Goal: Transaction & Acquisition: Purchase product/service

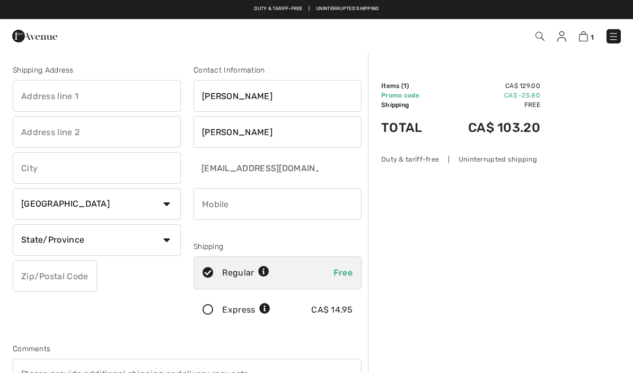
scroll to position [69, 0]
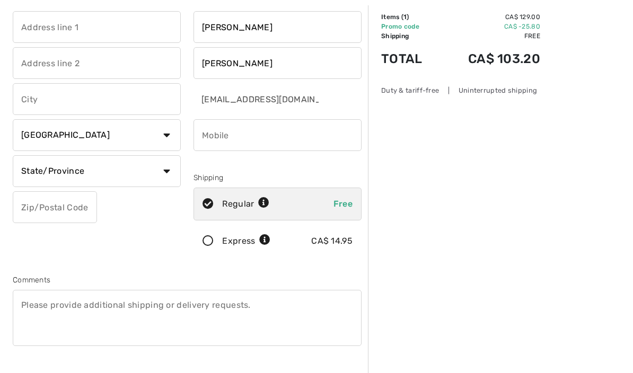
click at [111, 28] on input "text" at bounding box center [97, 27] width 168 height 32
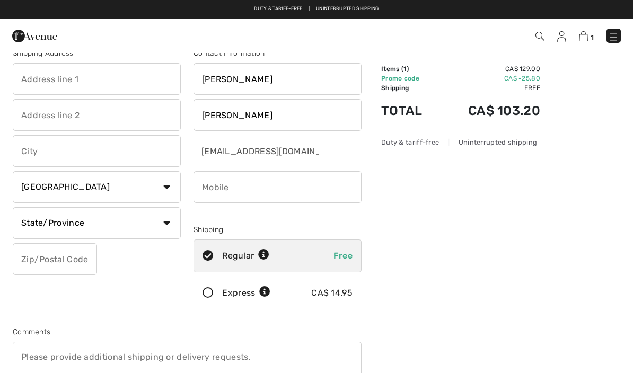
scroll to position [0, 0]
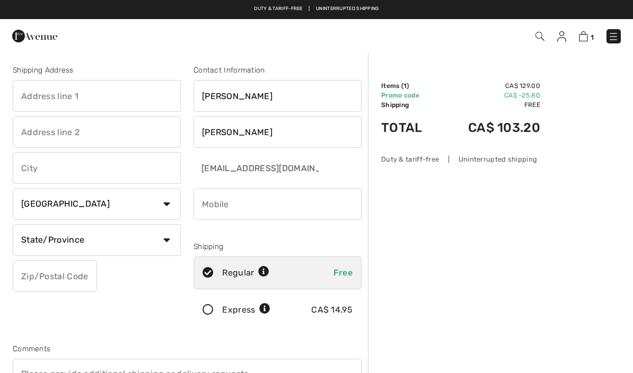
click at [275, 102] on input "Diane" at bounding box center [278, 96] width 168 height 32
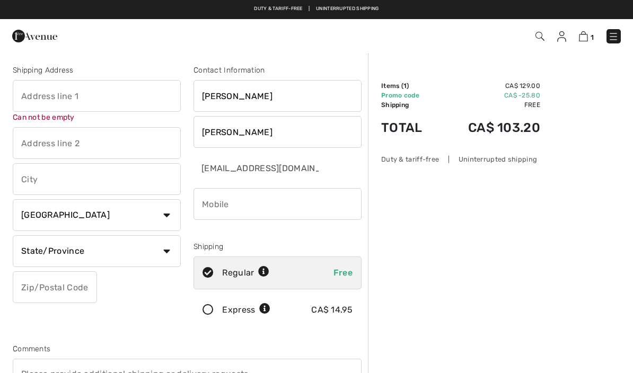
click at [114, 81] on input "text" at bounding box center [97, 96] width 168 height 32
type input "[STREET_ADDRESS]"
click at [105, 178] on input "text" at bounding box center [97, 179] width 168 height 32
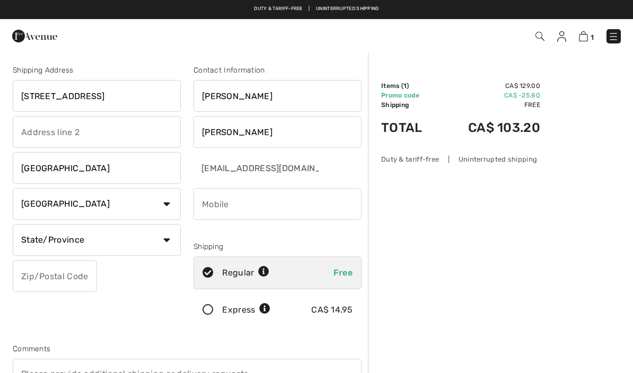
type input "Georgetown"
click at [169, 249] on select "State/Province Alberta British Columbia Manitoba New Brunswick Newfoundland and…" at bounding box center [97, 240] width 168 height 32
select select "ON"
click at [70, 283] on input "text" at bounding box center [55, 276] width 84 height 32
type input "L7G4S4"
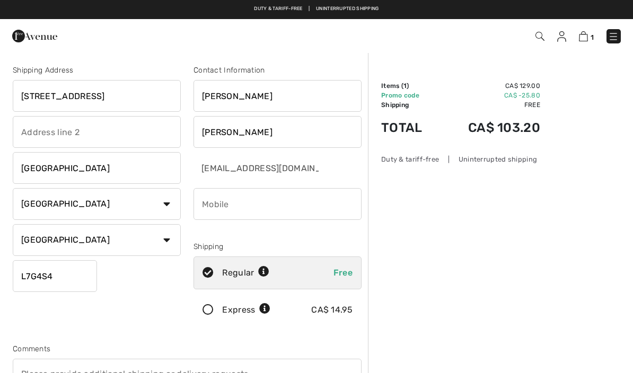
click at [285, 95] on input "Diane" at bounding box center [278, 96] width 168 height 32
type input "D"
type input "Mary"
click at [265, 130] on input "Tritthardt" at bounding box center [278, 132] width 168 height 32
type input "T"
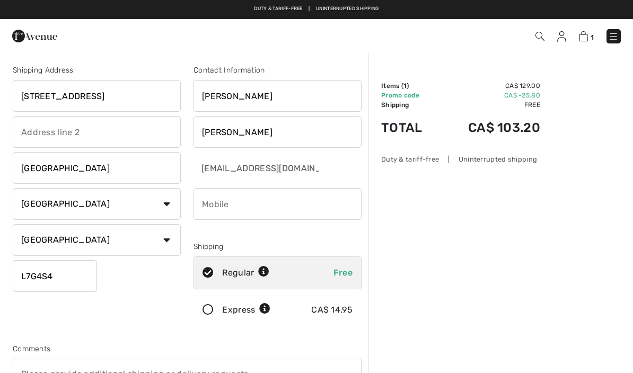
type input "Zabinsky"
click at [256, 206] on input "phone" at bounding box center [278, 204] width 168 height 32
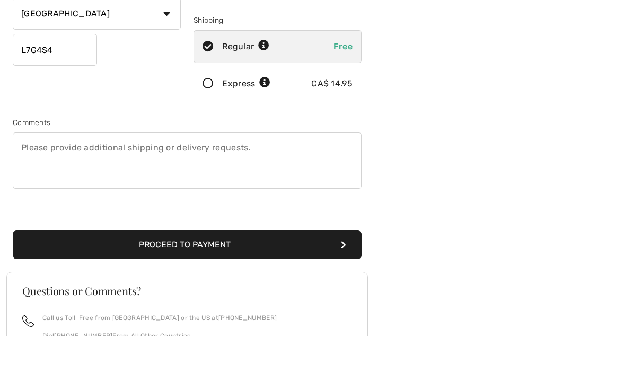
scroll to position [193, 0]
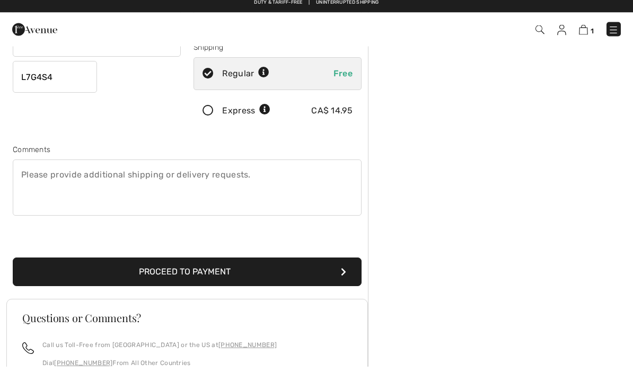
type input "9054606241"
click at [61, 177] on textarea at bounding box center [187, 195] width 349 height 56
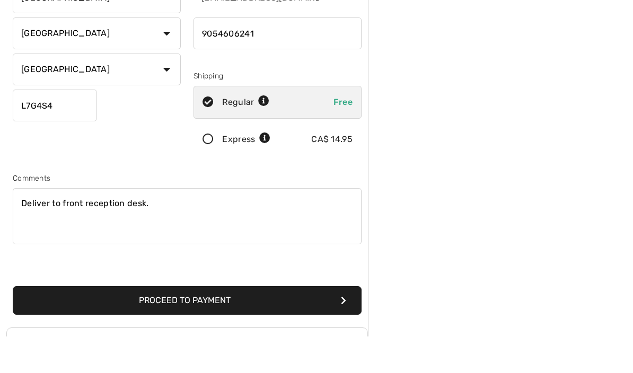
scroll to position [162, 0]
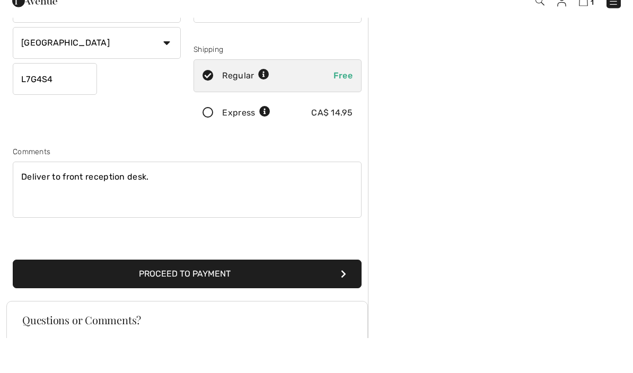
type textarea "Deliver to front reception desk."
click at [344, 305] on icon "submit" at bounding box center [343, 309] width 5 height 8
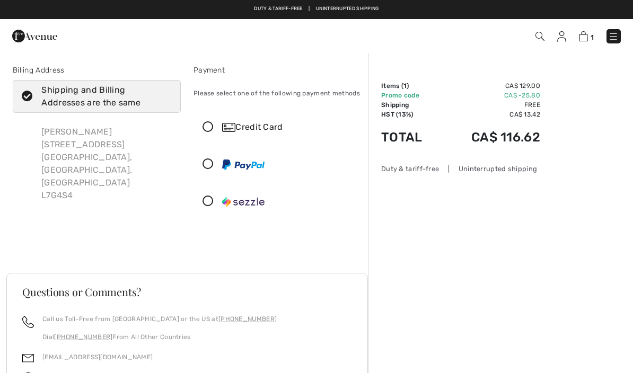
click at [27, 99] on icon at bounding box center [27, 96] width 28 height 11
click at [165, 99] on input "Shipping and Billing Addresses are the same" at bounding box center [168, 97] width 7 height 32
checkbox input "false"
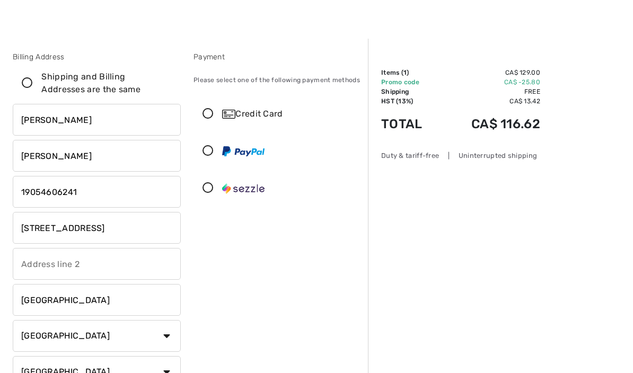
scroll to position [14, 0]
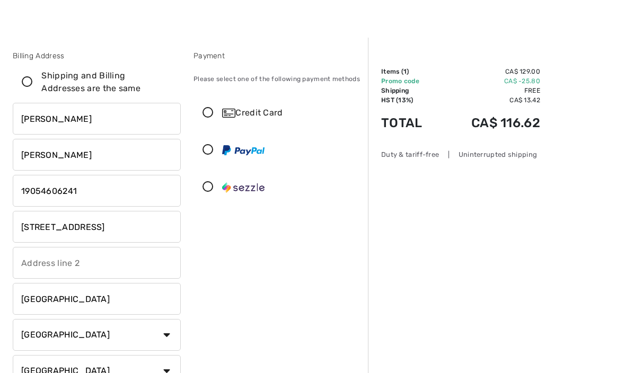
click at [208, 108] on icon at bounding box center [208, 113] width 28 height 11
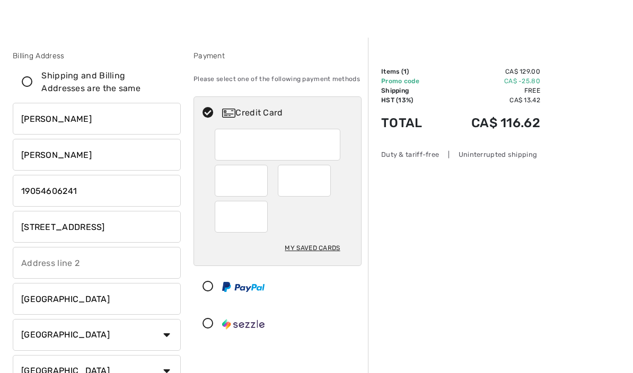
scroll to position [14, 0]
click at [324, 175] on div at bounding box center [304, 181] width 53 height 32
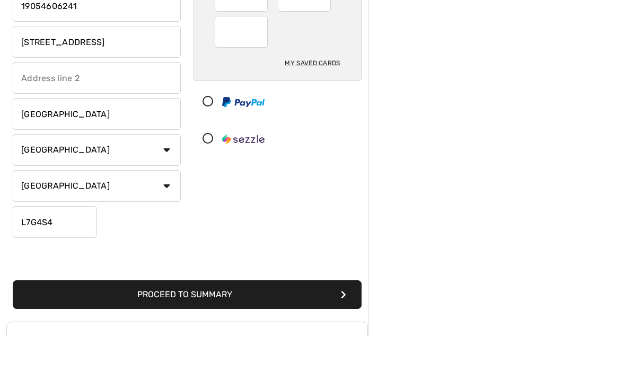
scroll to position [182, 0]
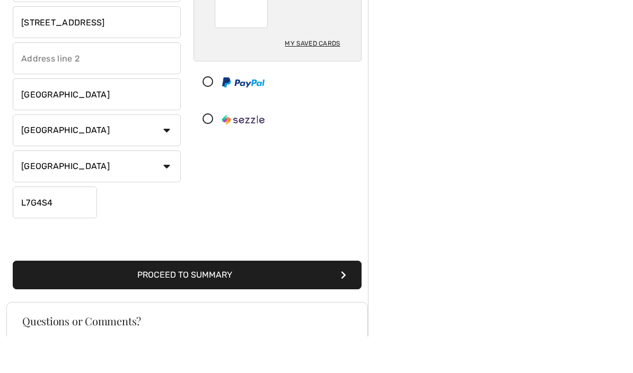
click at [347, 298] on button "Proceed to Summary" at bounding box center [187, 312] width 349 height 29
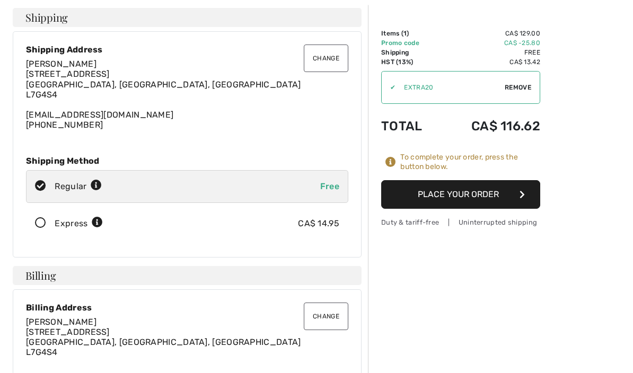
scroll to position [54, 0]
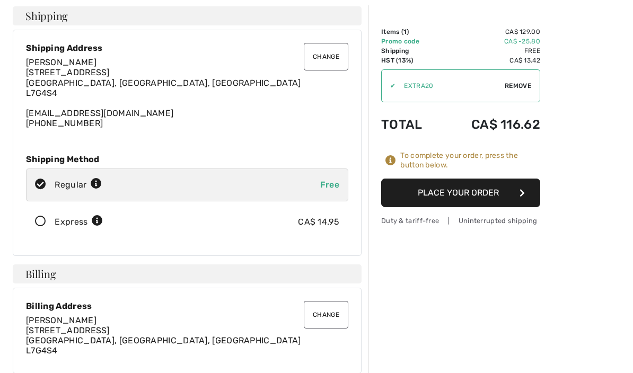
click at [326, 319] on button "Change" at bounding box center [326, 315] width 45 height 28
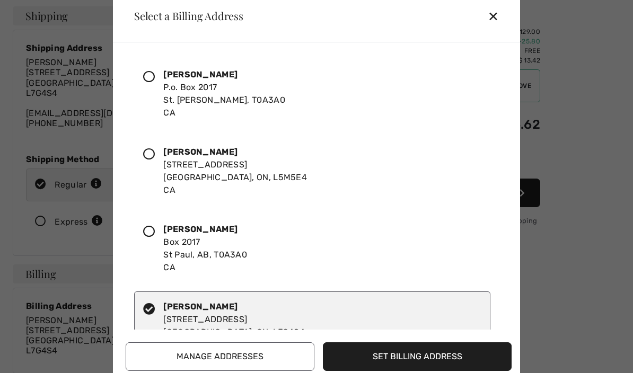
click at [156, 101] on div at bounding box center [153, 93] width 20 height 51
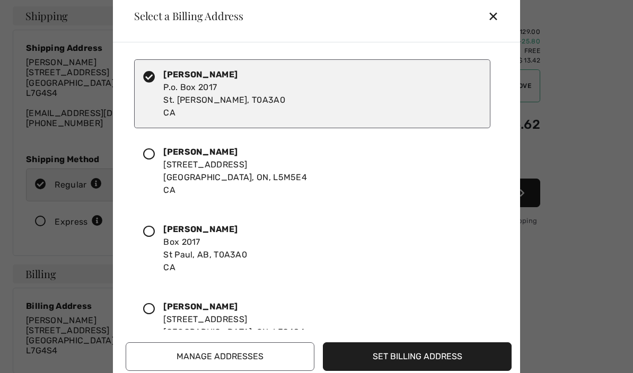
click at [418, 371] on button "Set Billing Address" at bounding box center [417, 357] width 189 height 29
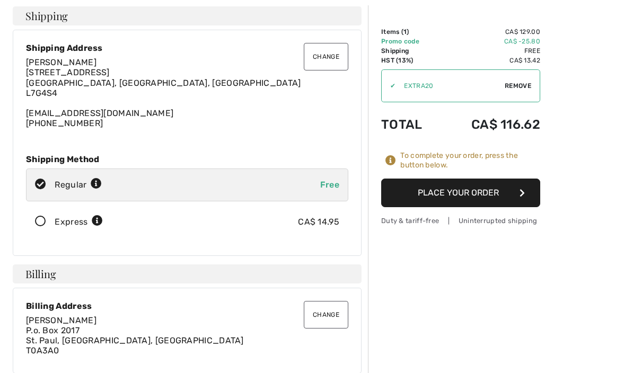
click at [338, 60] on button "Change" at bounding box center [326, 57] width 45 height 28
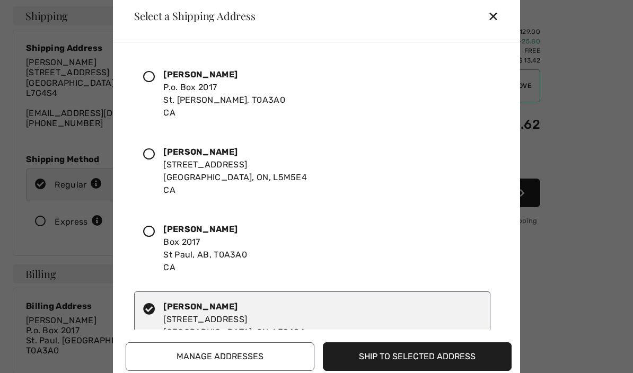
click at [393, 371] on button "Ship to Selected Address" at bounding box center [417, 357] width 189 height 29
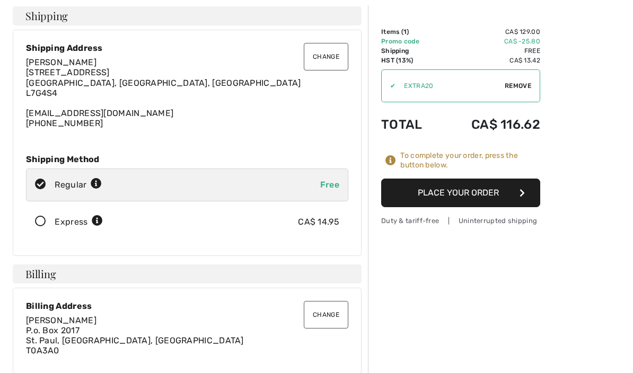
click at [328, 57] on button "Change" at bounding box center [326, 57] width 45 height 28
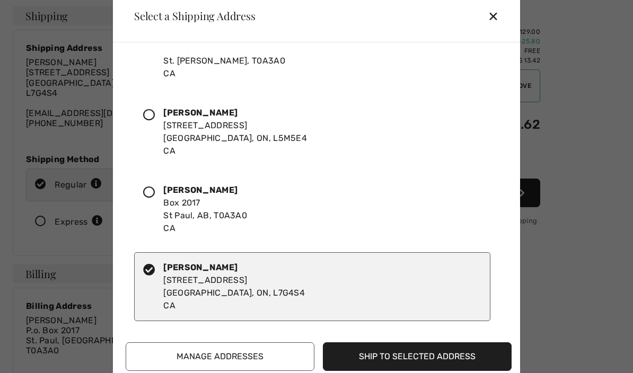
scroll to position [39, 0]
click at [423, 371] on button "Ship to Selected Address" at bounding box center [417, 357] width 189 height 29
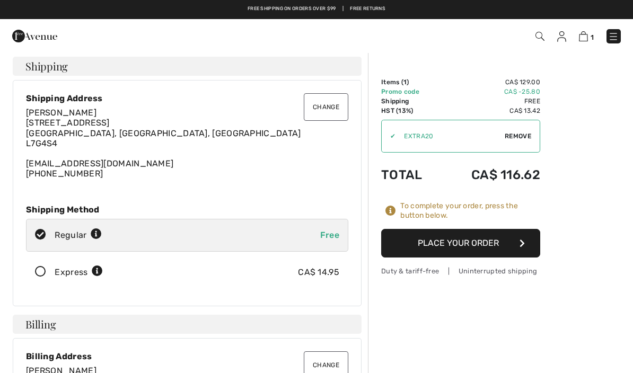
scroll to position [7, 0]
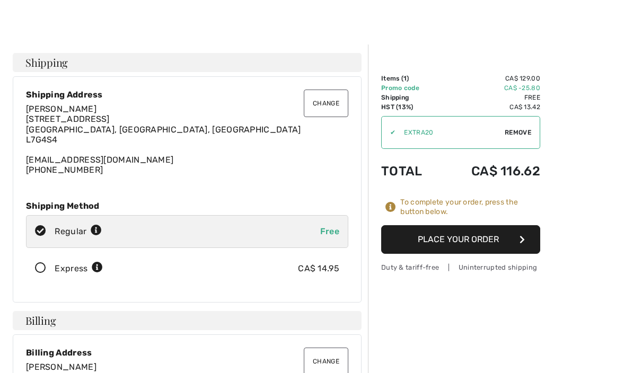
click at [330, 109] on button "Change" at bounding box center [326, 104] width 45 height 28
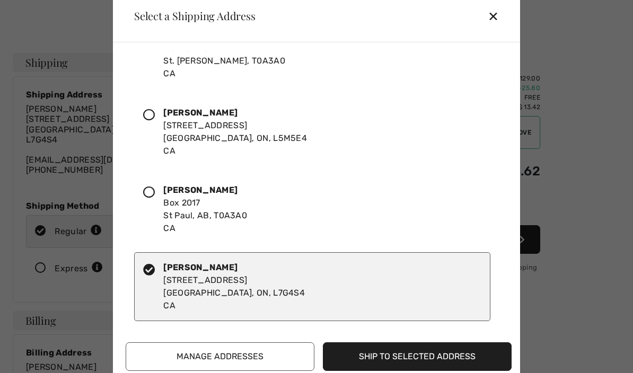
scroll to position [39, 0]
click at [212, 358] on button "Manage Addresses" at bounding box center [220, 357] width 189 height 29
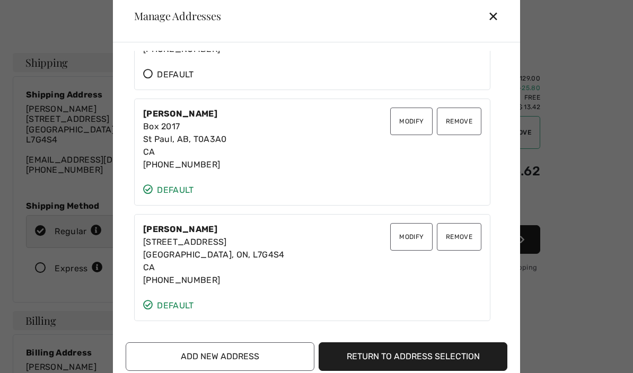
scroll to position [192, 0]
click at [150, 311] on span "Default" at bounding box center [168, 306] width 50 height 13
click at [415, 238] on button "Modify" at bounding box center [411, 237] width 42 height 28
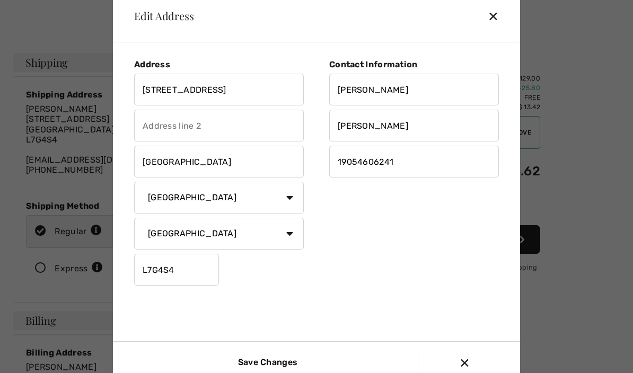
click at [498, 13] on div "✕" at bounding box center [498, 16] width 20 height 22
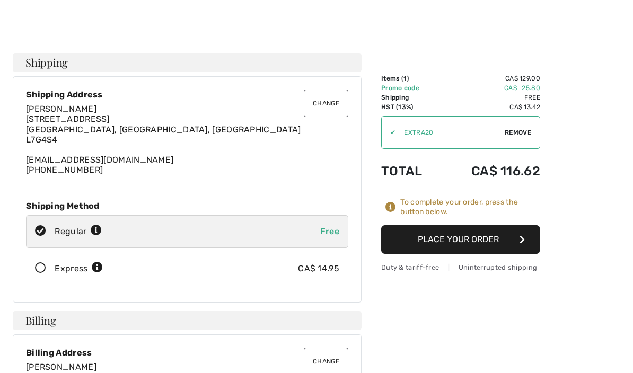
click at [98, 111] on div "Diane Tritthardt 13893 Highway 7 Georgetown, ON, CA L7G4S4 tritthardtd@gmail.co…" at bounding box center [187, 139] width 322 height 71
click at [87, 105] on span "Diane Tritthardt" at bounding box center [61, 109] width 71 height 10
click at [329, 106] on button "Change" at bounding box center [326, 104] width 45 height 28
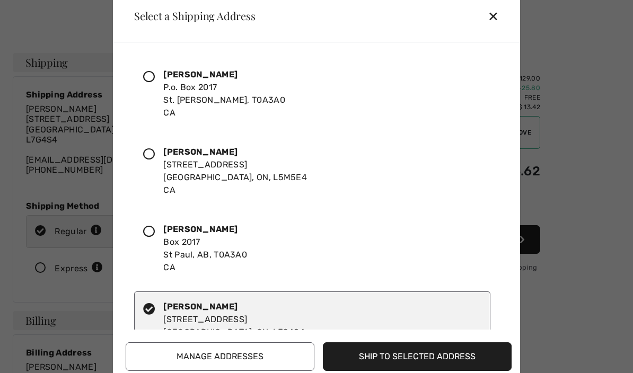
scroll to position [0, 0]
click at [155, 156] on icon at bounding box center [149, 154] width 12 height 12
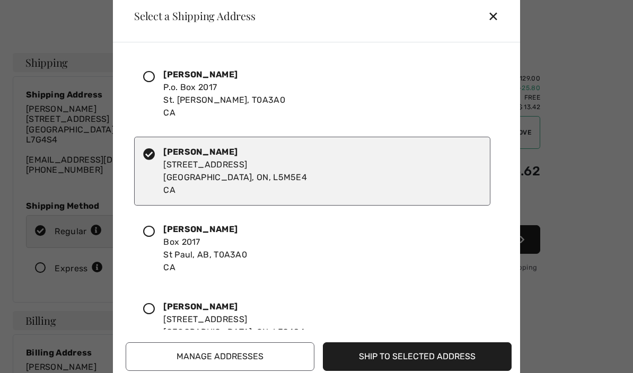
click at [151, 314] on icon at bounding box center [149, 309] width 12 height 12
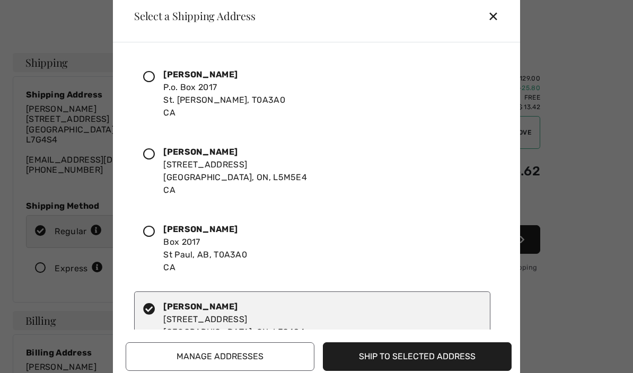
click at [415, 361] on button "Ship to Selected Address" at bounding box center [417, 357] width 189 height 29
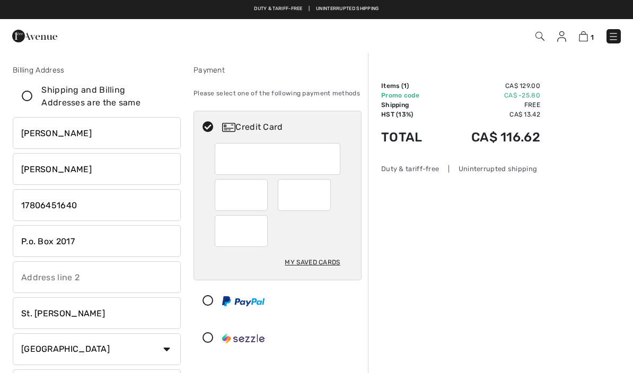
select select "ON"
click at [129, 134] on input "[PERSON_NAME]" at bounding box center [97, 133] width 168 height 32
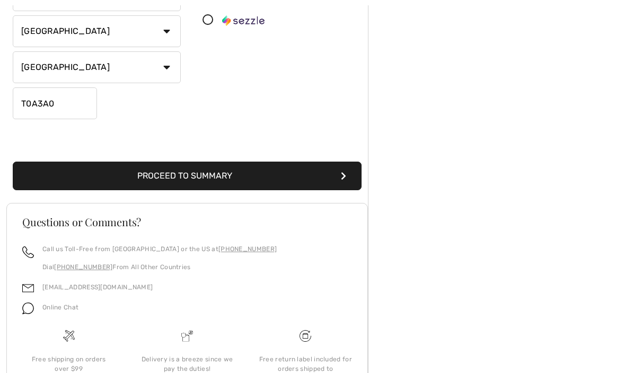
click at [345, 174] on icon "submit" at bounding box center [343, 176] width 5 height 8
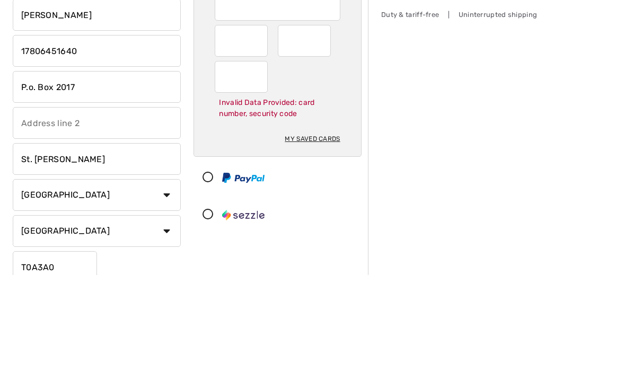
scroll to position [34, 0]
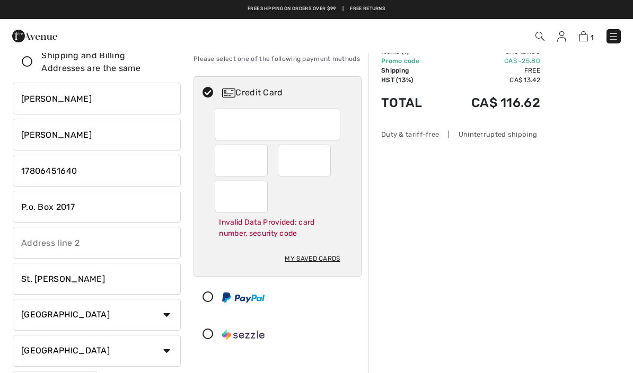
click at [327, 160] on div at bounding box center [304, 161] width 53 height 32
radio input "true"
click at [544, 347] on div "Order Summary Details Items ( 1 ) CA$ 129.00 Promo code CA$ -25.80 Shipping Fre…" at bounding box center [500, 374] width 265 height 712
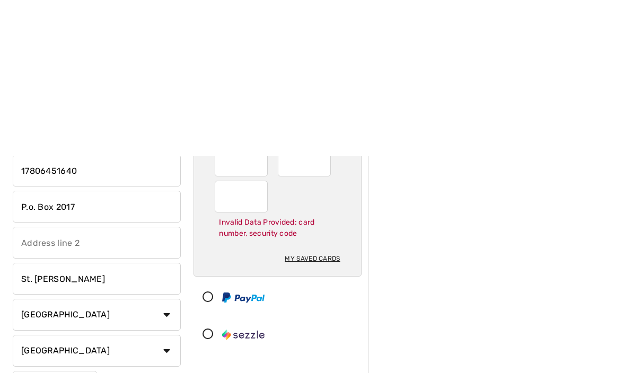
scroll to position [188, 0]
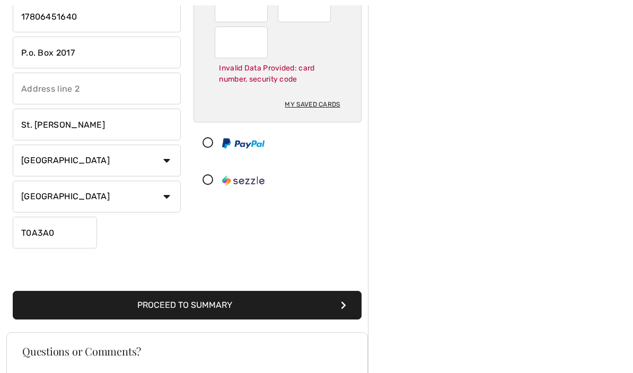
click at [346, 308] on icon "submit" at bounding box center [343, 306] width 5 height 8
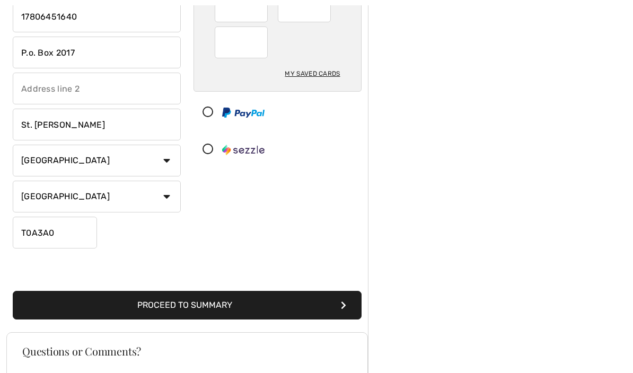
scroll to position [189, 0]
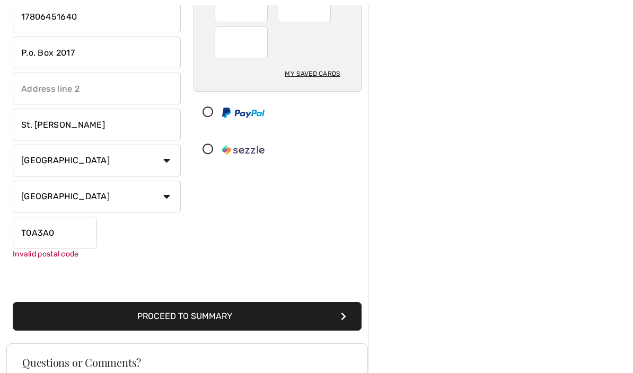
click at [294, 320] on button "Proceed to Summary" at bounding box center [187, 316] width 349 height 29
click at [348, 318] on button "Proceed to Summary" at bounding box center [187, 316] width 349 height 29
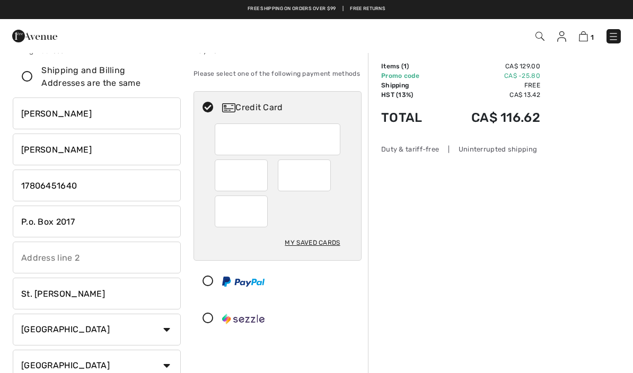
scroll to position [0, 0]
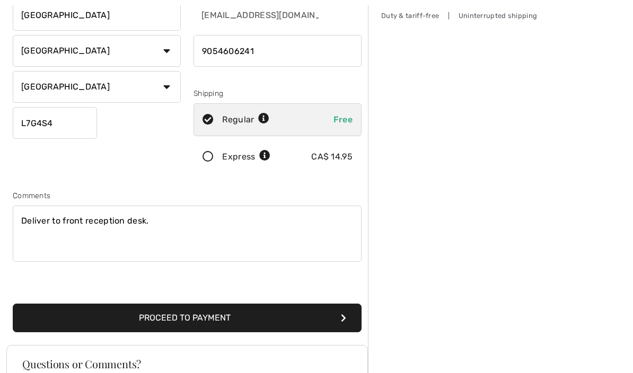
scroll to position [165, 0]
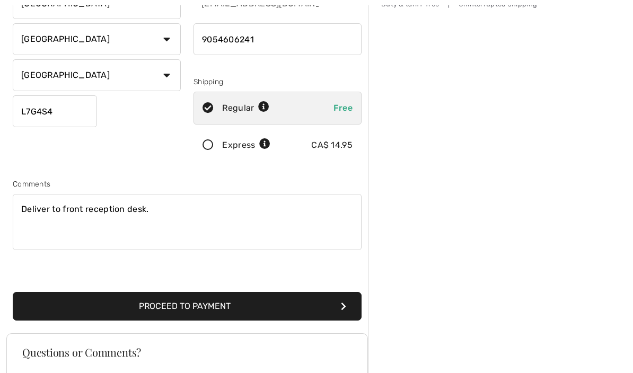
click at [348, 308] on button "Proceed to Payment" at bounding box center [187, 306] width 349 height 29
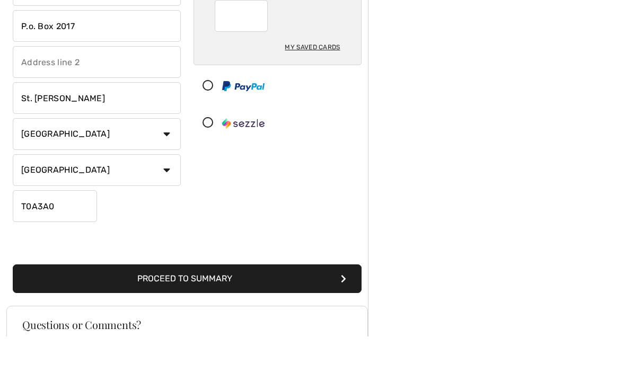
scroll to position [183, 0]
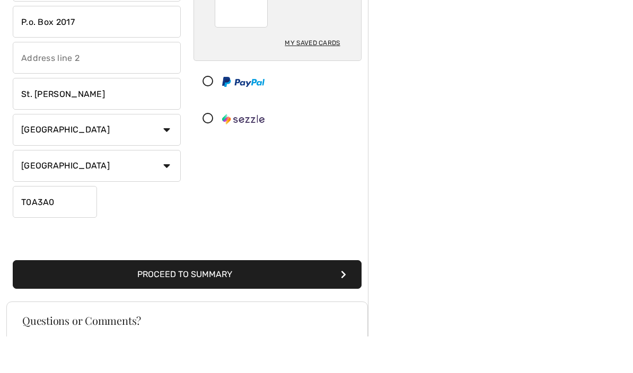
click at [346, 307] on icon "submit" at bounding box center [343, 311] width 5 height 8
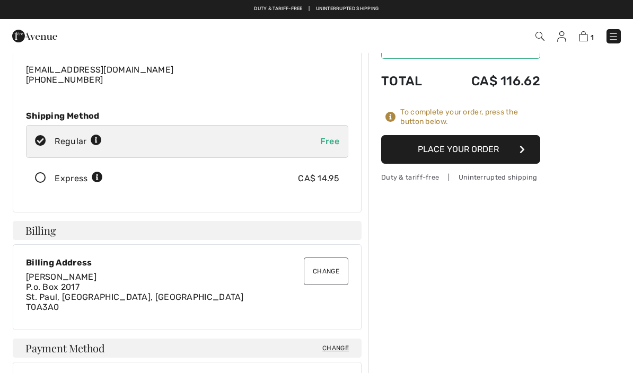
scroll to position [99, 0]
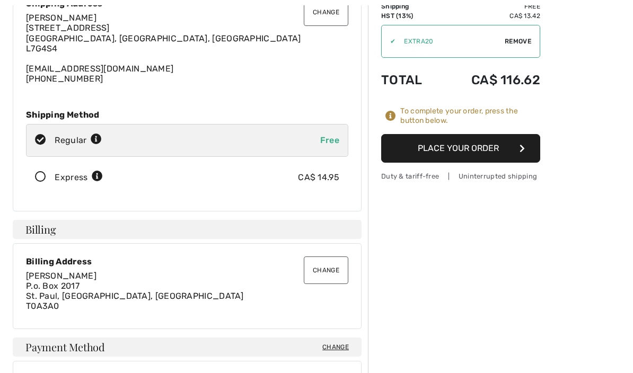
click at [526, 148] on button "Place Your Order" at bounding box center [460, 148] width 159 height 29
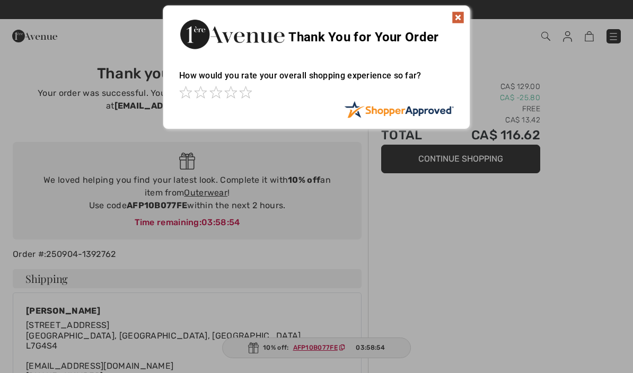
click at [456, 20] on img at bounding box center [458, 17] width 13 height 13
